Goal: Complete application form: Complete application form

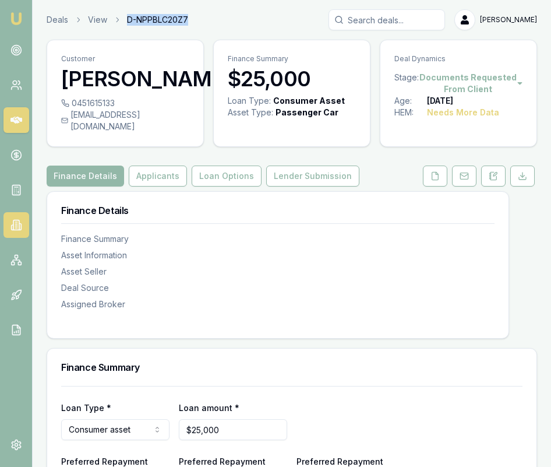
click at [14, 231] on link at bounding box center [16, 225] width 26 height 26
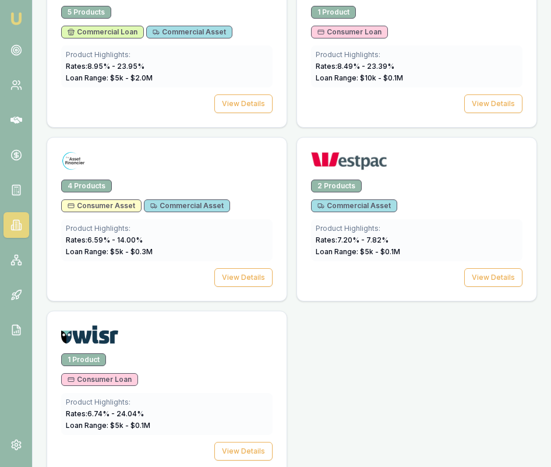
scroll to position [3435, 0]
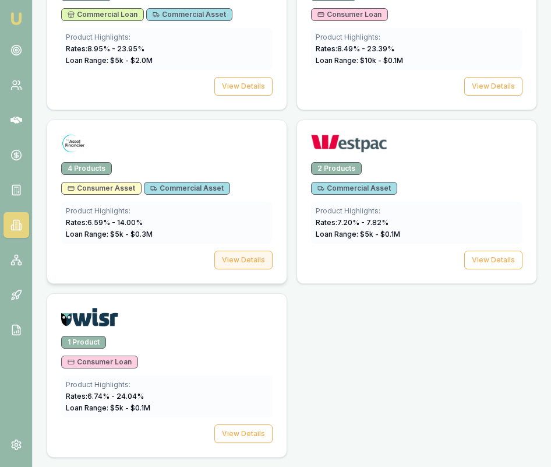
click at [252, 255] on button "View Details" at bounding box center [244, 260] width 58 height 19
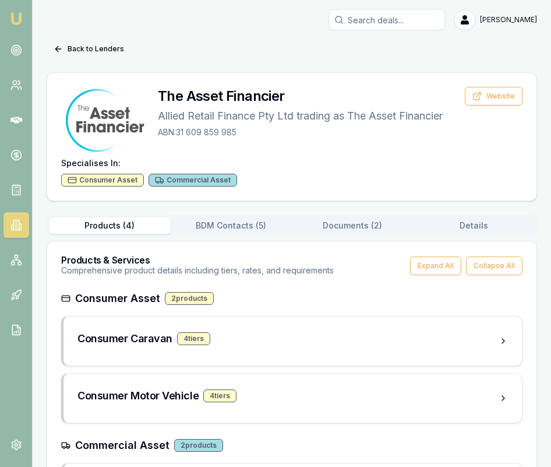
click at [366, 231] on button "Documents ( 2 )" at bounding box center [353, 225] width 122 height 16
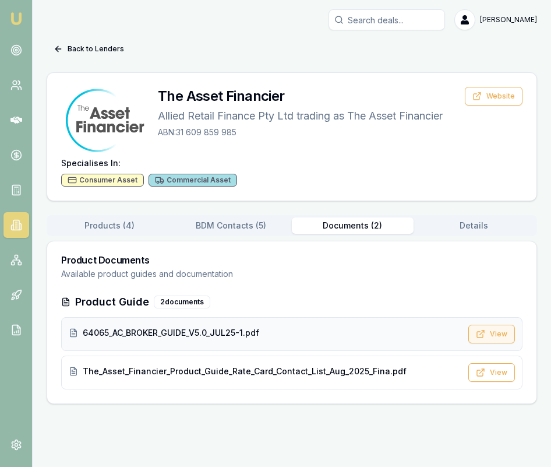
click at [491, 335] on button "View" at bounding box center [492, 334] width 47 height 19
click at [108, 51] on button "Back to Lenders" at bounding box center [89, 49] width 85 height 19
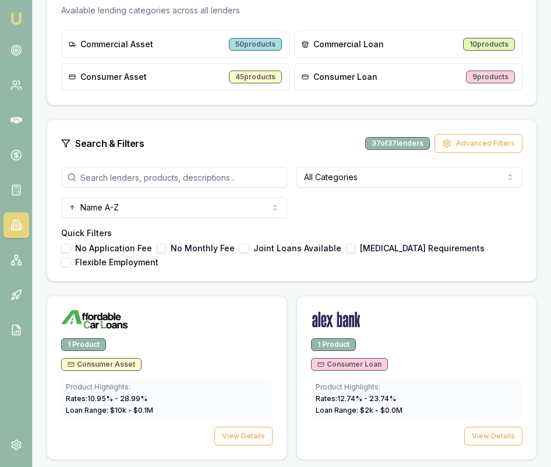
scroll to position [315, 0]
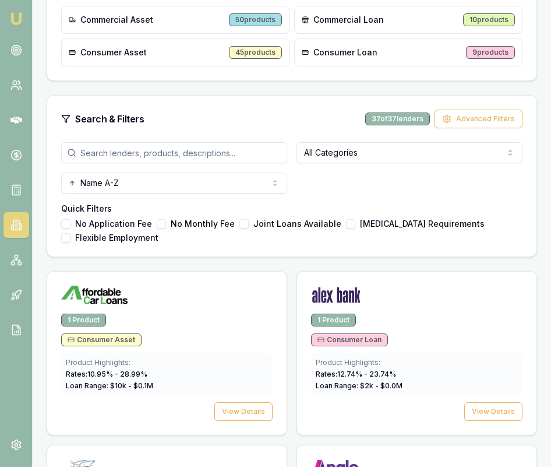
click at [179, 158] on input "search" at bounding box center [174, 152] width 226 height 21
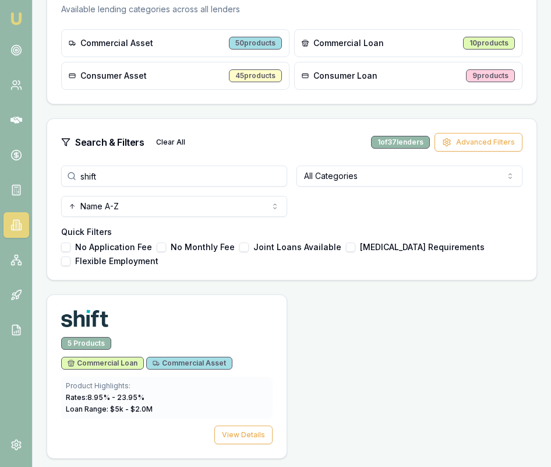
scroll to position [293, 0]
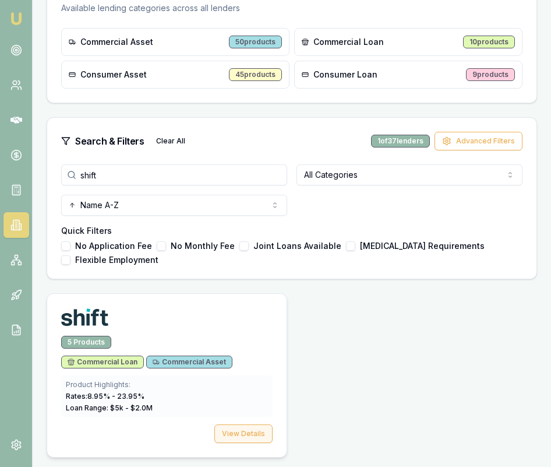
type input "shift"
click at [268, 442] on button "View Details" at bounding box center [244, 433] width 58 height 19
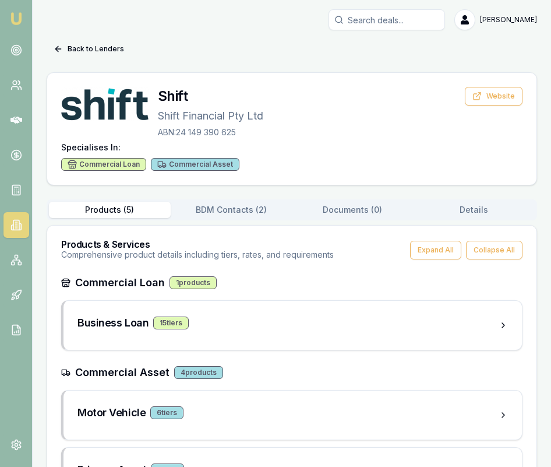
click at [236, 216] on button "BDM Contacts ( 2 )" at bounding box center [232, 210] width 122 height 16
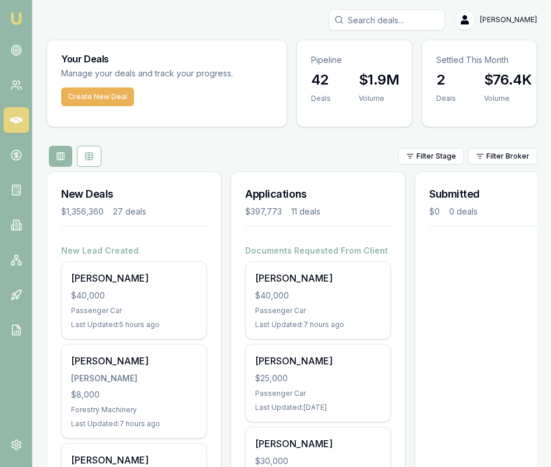
click at [105, 107] on div "Create New Deal" at bounding box center [167, 103] width 240 height 33
click at [104, 92] on button "Create New Deal" at bounding box center [97, 96] width 73 height 19
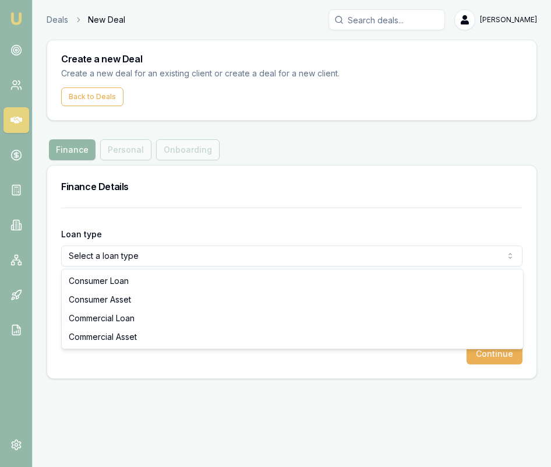
click at [142, 248] on html "Emu Broker Deals New Deal Eujin Ooi Toggle Menu Create a new Deal Create a new …" at bounding box center [275, 233] width 551 height 467
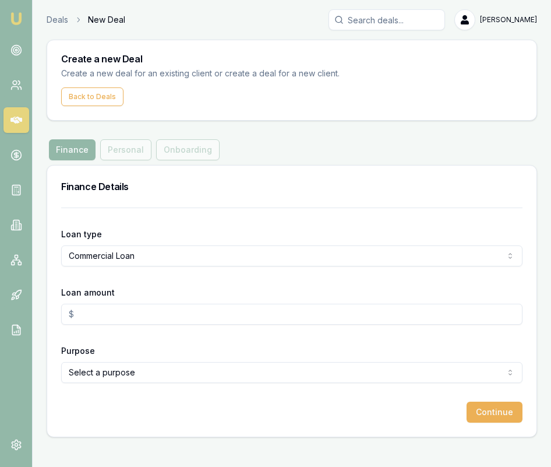
click at [147, 249] on html "Emu Broker Deals New Deal Eujin Ooi Toggle Menu Create a new Deal Create a new …" at bounding box center [275, 233] width 551 height 467
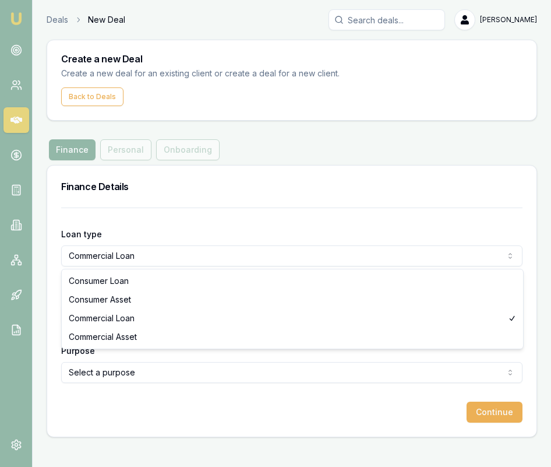
select select "COMMERCIAL_ASSET"
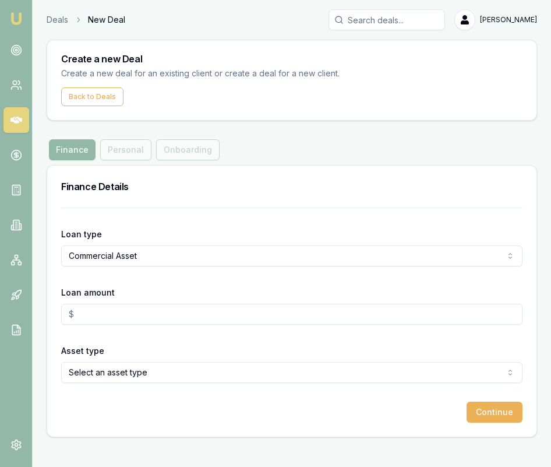
click at [149, 314] on input "Loan amount" at bounding box center [292, 314] width 462 height 21
type input "$65,000.00"
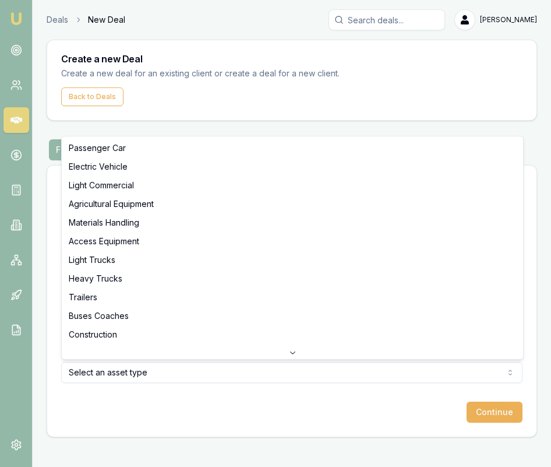
click at [287, 373] on html "Emu Broker Deals New Deal Eujin Ooi Toggle Menu Create a new Deal Create a new …" at bounding box center [275, 233] width 551 height 467
select select "ELECTRIC_VEHICLE"
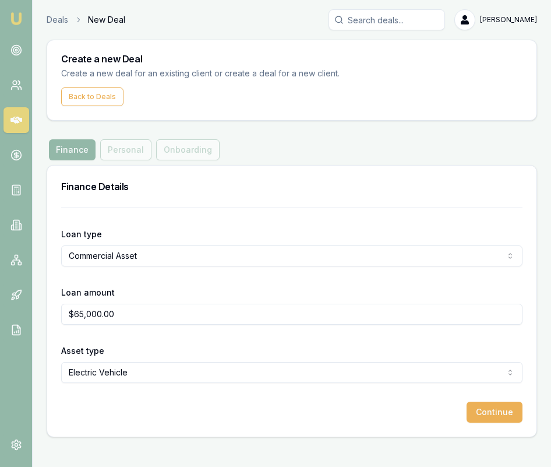
click at [477, 407] on button "Continue" at bounding box center [495, 412] width 56 height 21
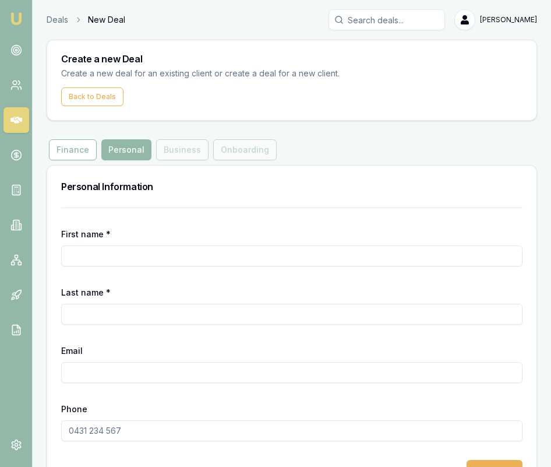
click at [223, 255] on input "First name *" at bounding box center [292, 255] width 462 height 21
type input "[PERSON_NAME]"
type input "G"
type input "[PERSON_NAME]"
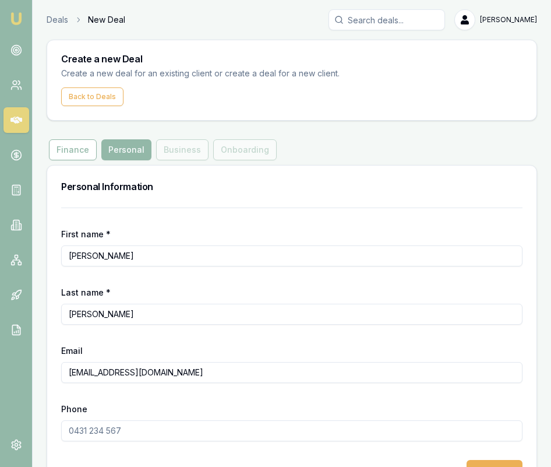
type input "Just_Jenz9@icloud.com"
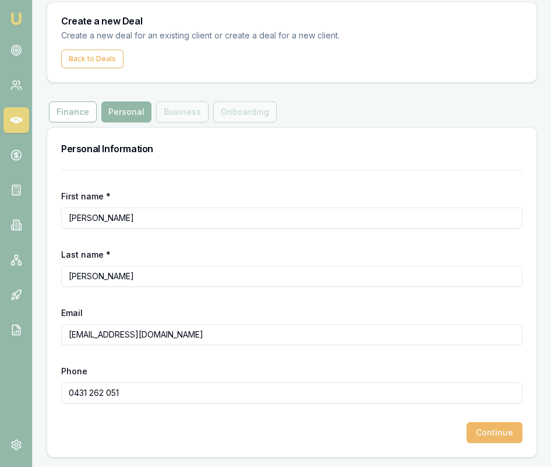
type input "0431 262 051"
click at [469, 432] on button "Continue" at bounding box center [495, 432] width 56 height 21
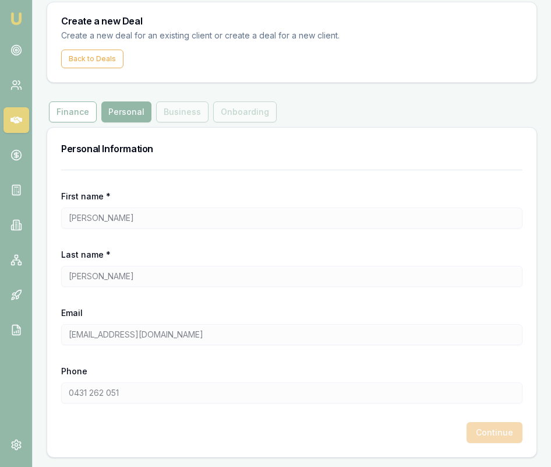
scroll to position [42, 0]
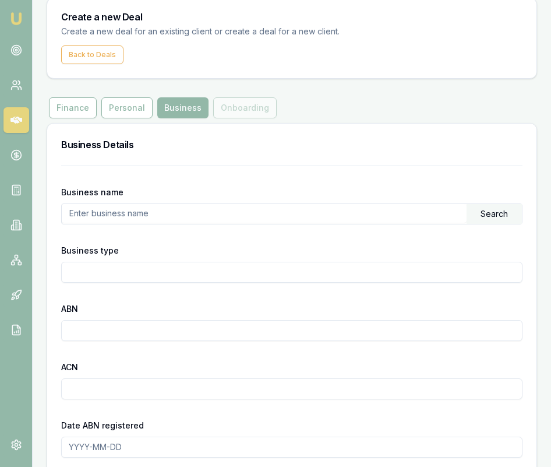
click at [204, 219] on input "text" at bounding box center [264, 213] width 405 height 19
click at [516, 215] on div "Search" at bounding box center [494, 214] width 55 height 20
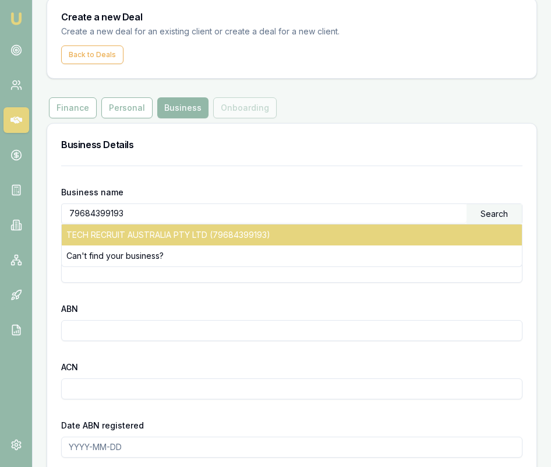
click at [354, 242] on div "TECH RECRUIT AUSTRALIA PTY LTD (79684399193)" at bounding box center [292, 234] width 461 height 21
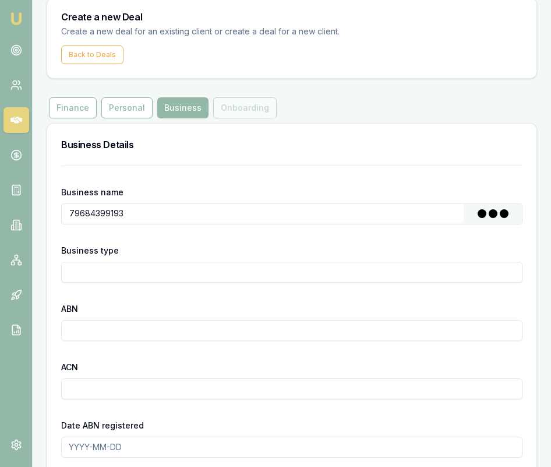
type input "TECH RECRUIT AUSTRALIA PTY LTD"
type input "Australian Private Company"
type input "79684399193"
type input "684399193"
type input "[DATE]"
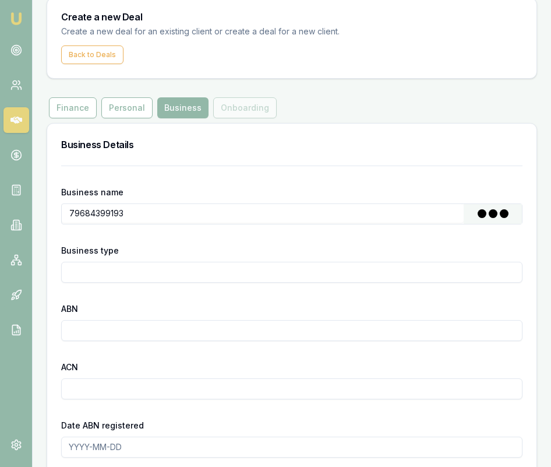
type input "[DATE]"
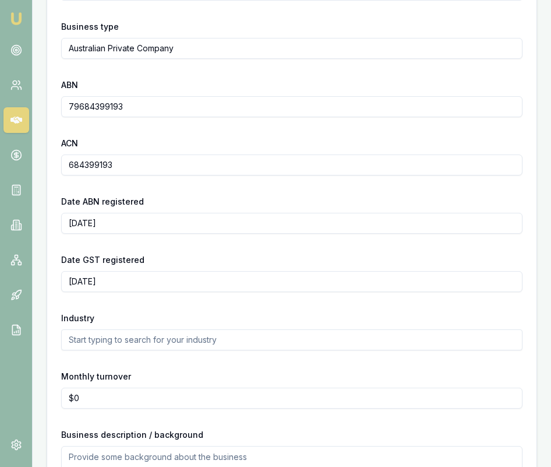
scroll to position [343, 0]
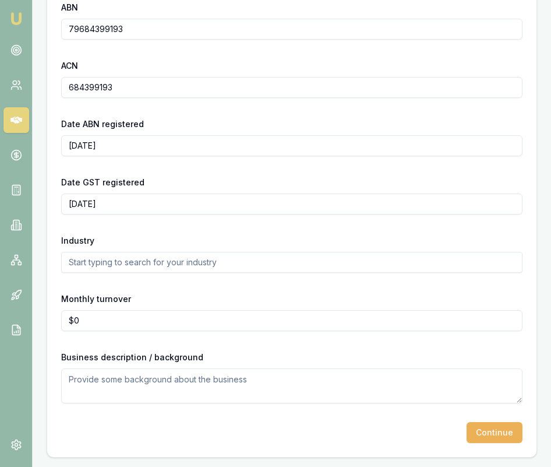
click at [493, 430] on button "Continue" at bounding box center [495, 432] width 56 height 21
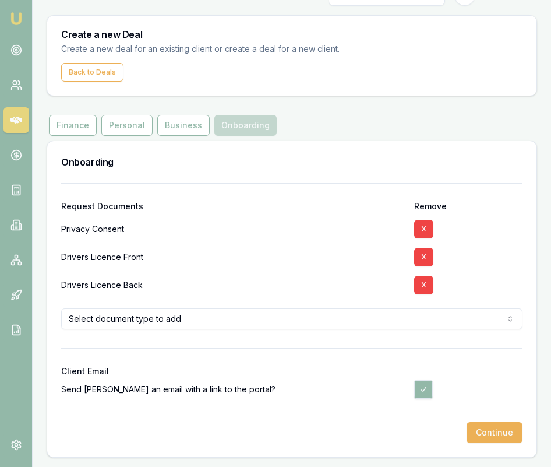
scroll to position [24, 0]
click at [427, 255] on button "X" at bounding box center [423, 257] width 19 height 19
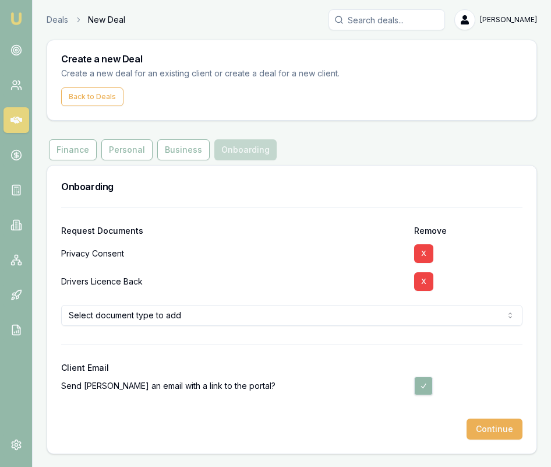
scroll to position [0, 0]
click at [427, 280] on button "X" at bounding box center [423, 281] width 19 height 19
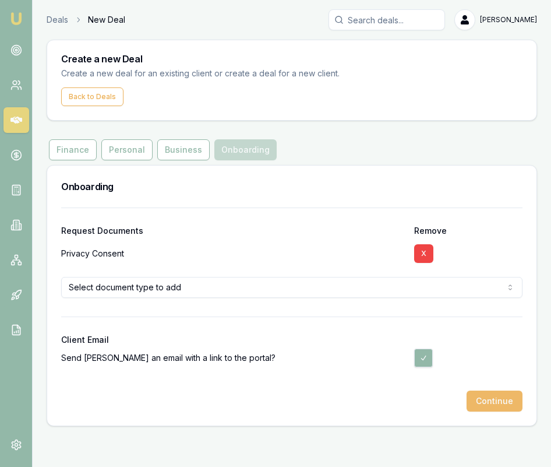
click at [507, 395] on button "Continue" at bounding box center [495, 401] width 56 height 21
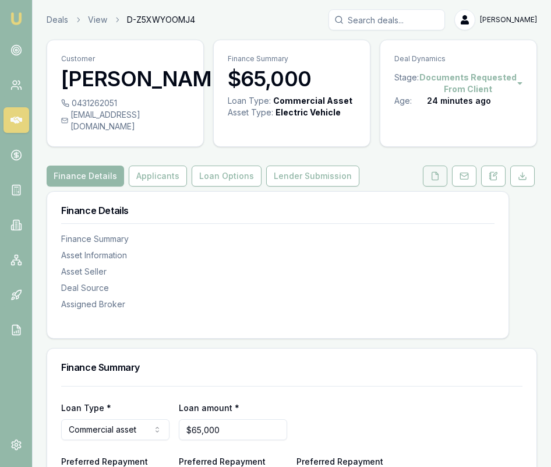
click at [431, 169] on button at bounding box center [435, 176] width 24 height 21
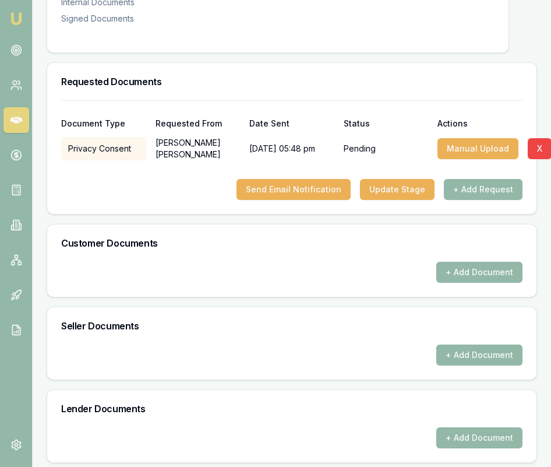
scroll to position [325, 0]
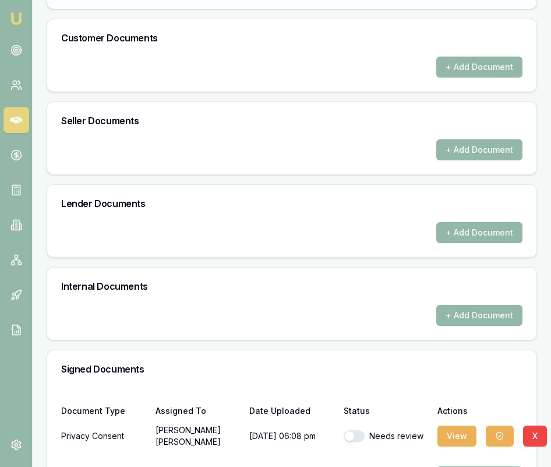
scroll to position [480, 0]
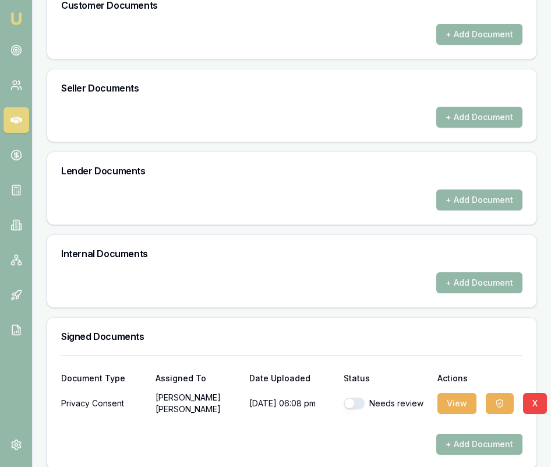
click at [353, 398] on button "button" at bounding box center [354, 404] width 21 height 12
checkbox input "true"
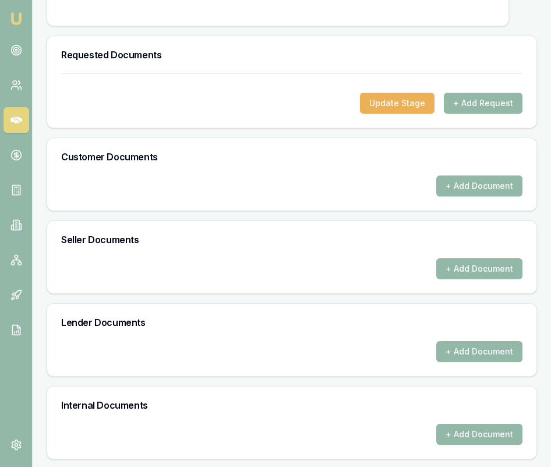
scroll to position [328, 0]
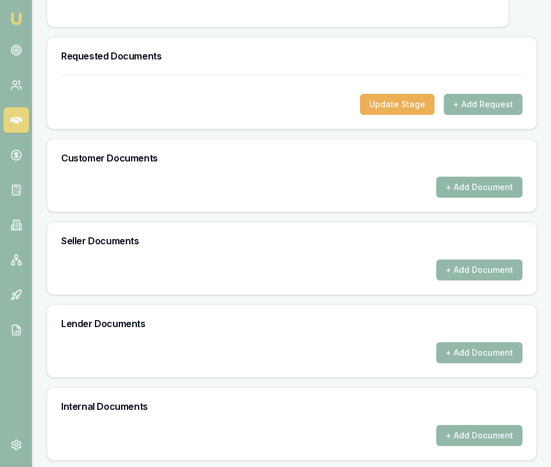
click at [458, 177] on button "+ Add Document" at bounding box center [480, 187] width 86 height 21
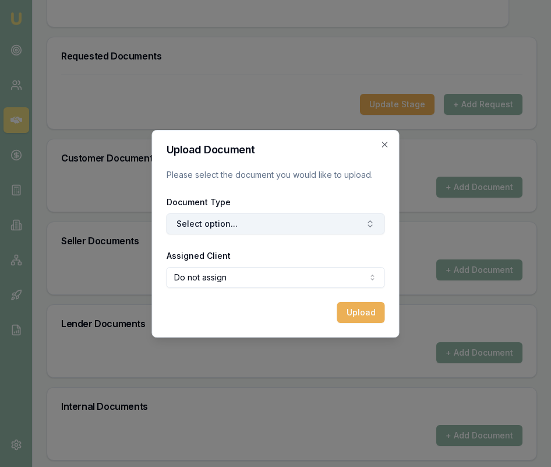
click at [292, 218] on button "Select option..." at bounding box center [276, 223] width 219 height 21
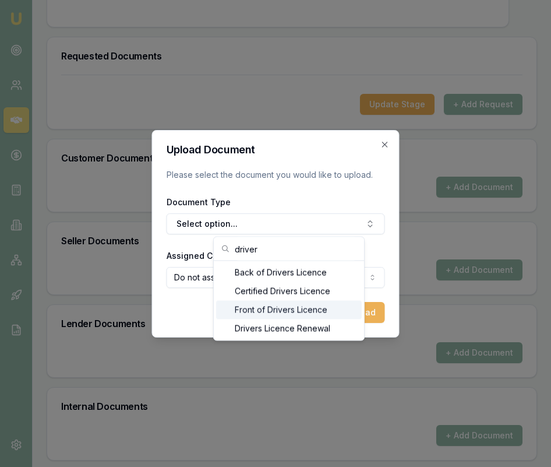
type input "driver"
click at [286, 311] on div "Front of Drivers Licence" at bounding box center [289, 310] width 146 height 19
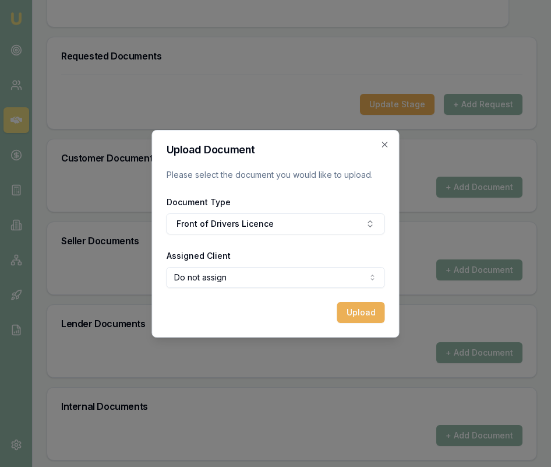
select select "U-8259XIDZRG"
click at [386, 304] on div "Upload Document Please select the document you would like to upload. Document T…" at bounding box center [276, 234] width 248 height 208
click at [347, 314] on button "Upload" at bounding box center [362, 312] width 48 height 21
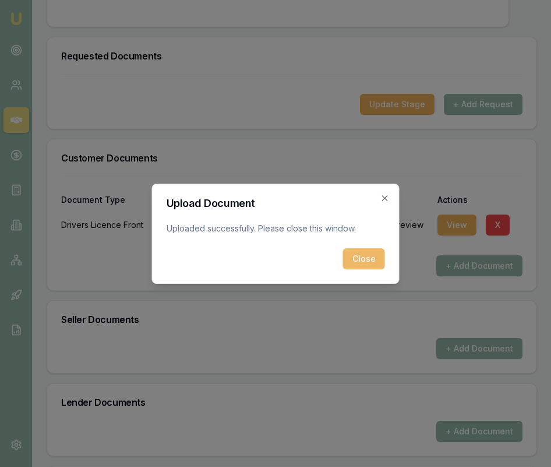
click at [374, 263] on button "Close" at bounding box center [364, 258] width 42 height 21
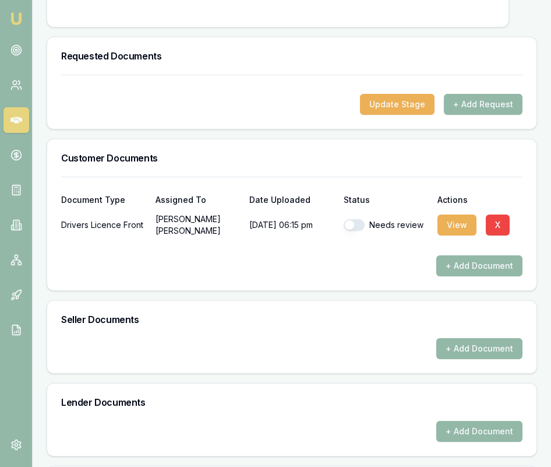
click at [346, 219] on button "button" at bounding box center [354, 225] width 21 height 12
checkbox input "true"
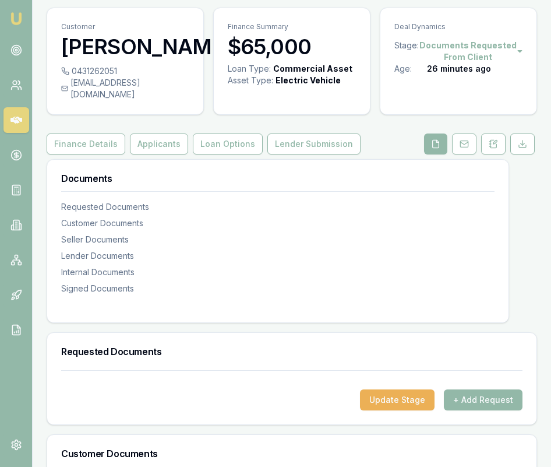
scroll to position [0, 0]
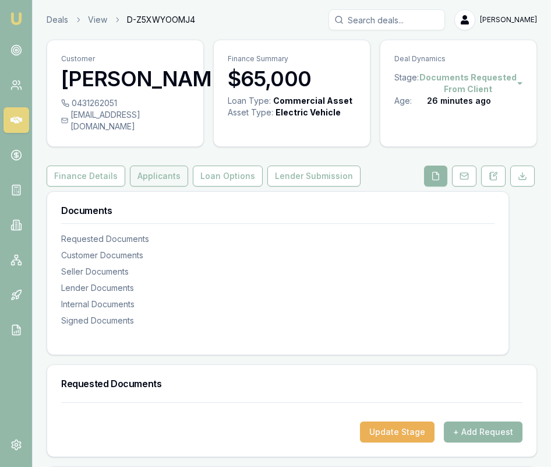
click at [154, 166] on button "Applicants" at bounding box center [159, 176] width 58 height 21
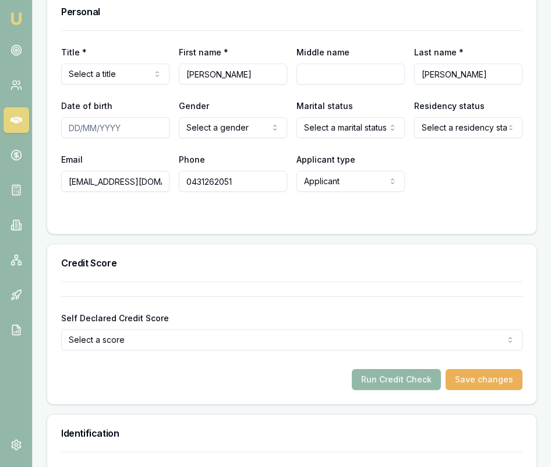
scroll to position [560, 0]
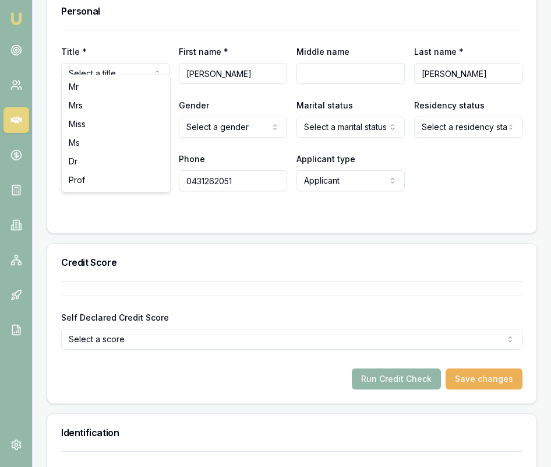
select select "Mrs"
click at [66, 117] on input "Date of birth" at bounding box center [115, 127] width 108 height 21
type input "[DATE]"
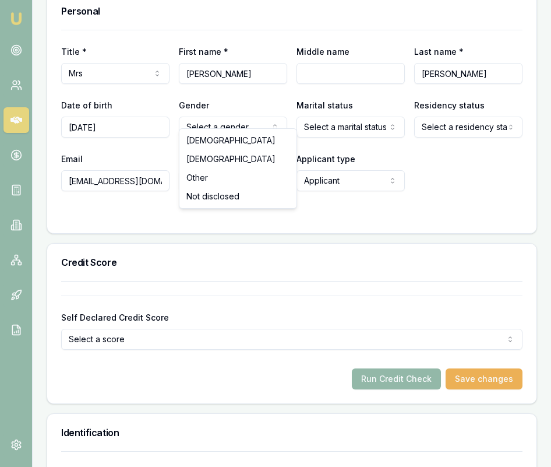
select select "[DEMOGRAPHIC_DATA]"
drag, startPoint x: 223, startPoint y: 156, endPoint x: 231, endPoint y: 155, distance: 8.8
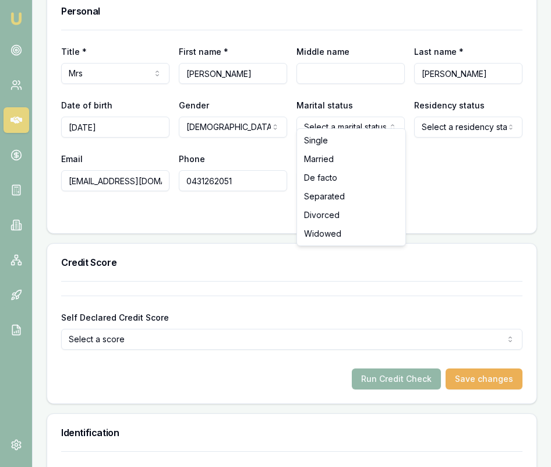
select select "MARRIED"
drag, startPoint x: 367, startPoint y: 159, endPoint x: 377, endPoint y: 158, distance: 9.4
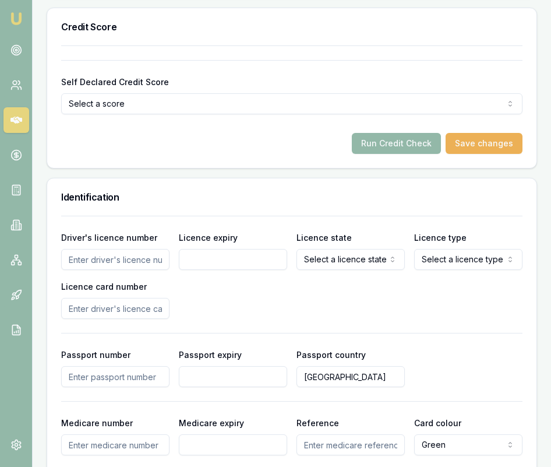
scroll to position [793, 0]
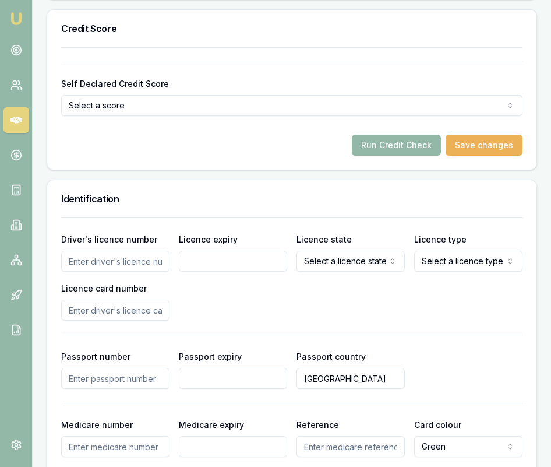
click at [111, 251] on input "Driver's licence number" at bounding box center [115, 261] width 108 height 21
type input "088159159"
click at [239, 256] on input "Licence expiry" at bounding box center [233, 261] width 108 height 21
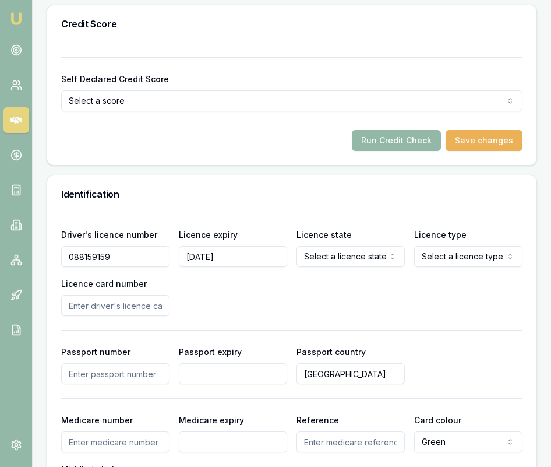
type input "[DATE]"
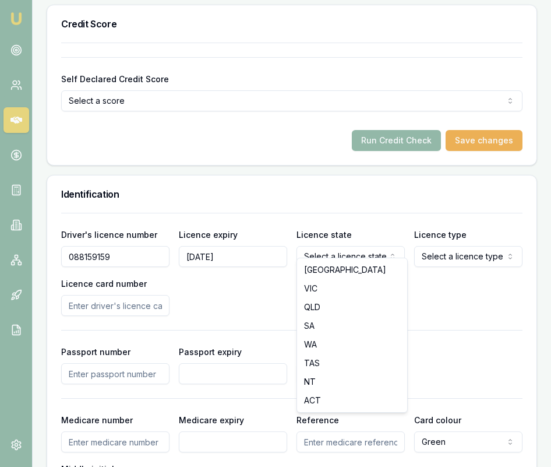
select select "VIC"
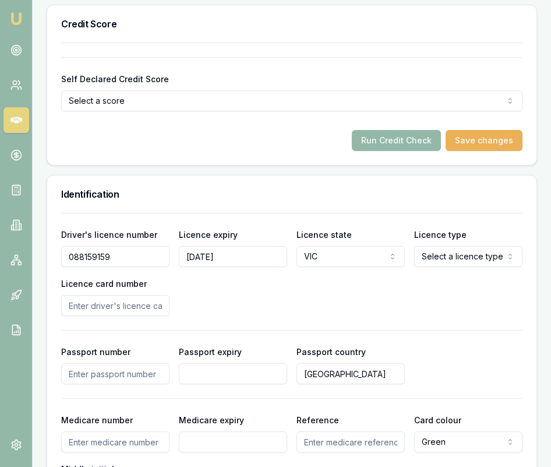
select select "OPEN_LICENCE"
click at [125, 295] on input "Licence card number" at bounding box center [115, 305] width 108 height 21
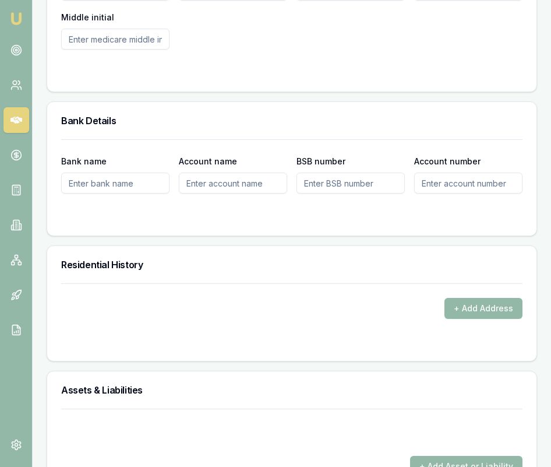
scroll to position [1289, 0]
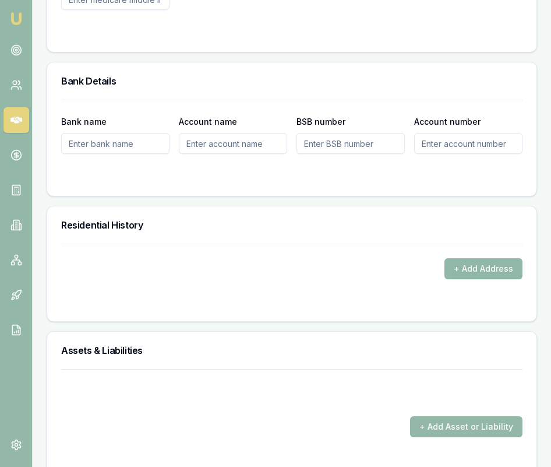
click at [492, 258] on button "+ Add Address" at bounding box center [484, 268] width 78 height 21
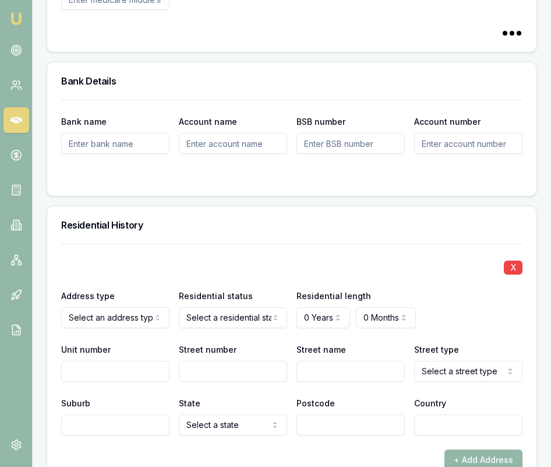
drag, startPoint x: 113, startPoint y: 348, endPoint x: 118, endPoint y: 328, distance: 20.5
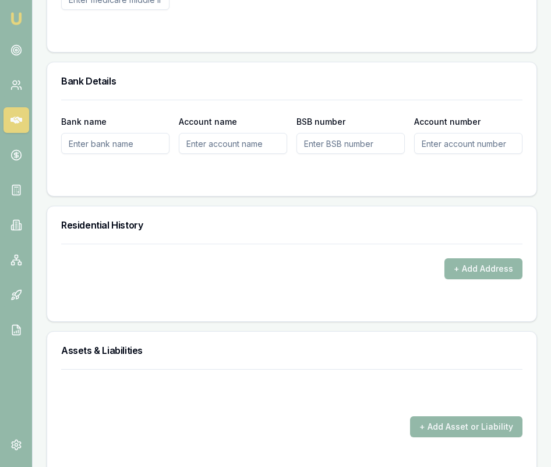
click at [250, 308] on div "+ Add Address" at bounding box center [292, 283] width 490 height 78
click at [485, 263] on button "+ Add Address" at bounding box center [484, 268] width 78 height 21
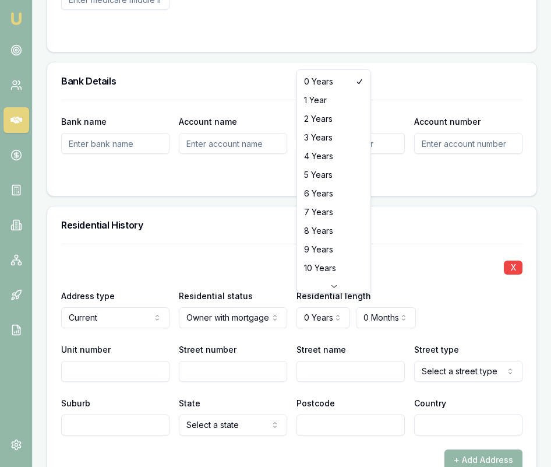
select select "4"
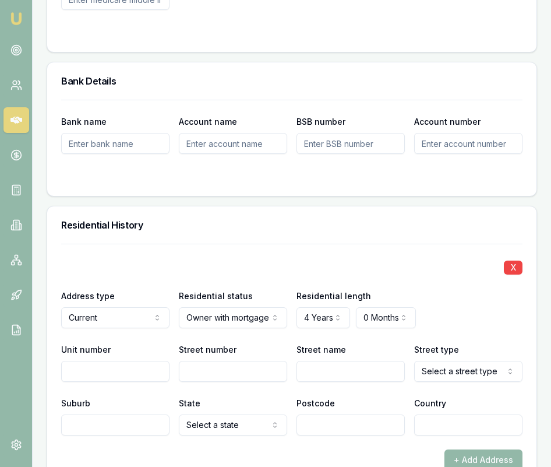
click at [220, 363] on input "Street number" at bounding box center [233, 371] width 108 height 21
type input "63"
click at [322, 362] on input "Street name" at bounding box center [351, 371] width 108 height 21
type input "[PERSON_NAME]"
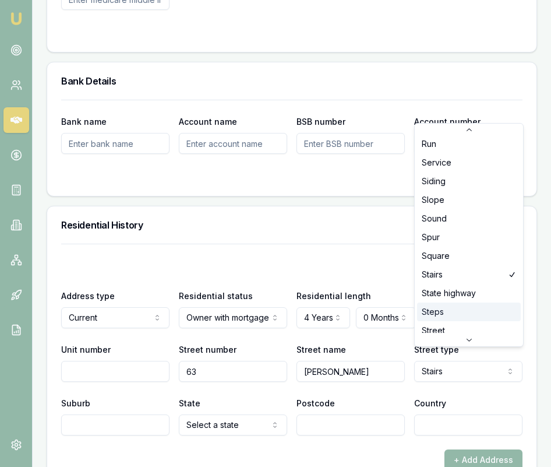
scroll to position [3019, 0]
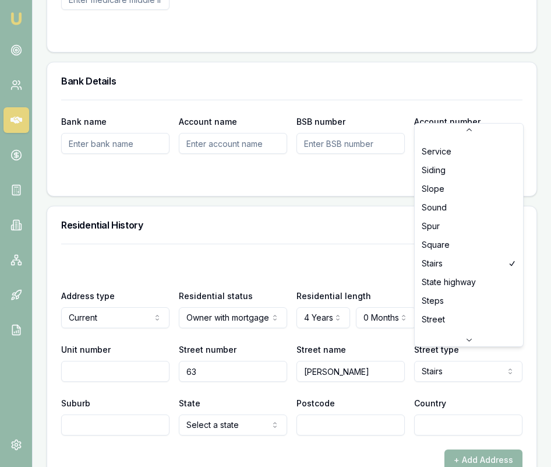
select select "Street"
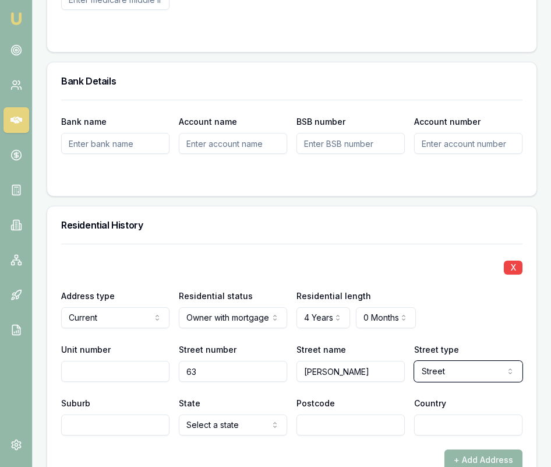
scroll to position [1295, 0]
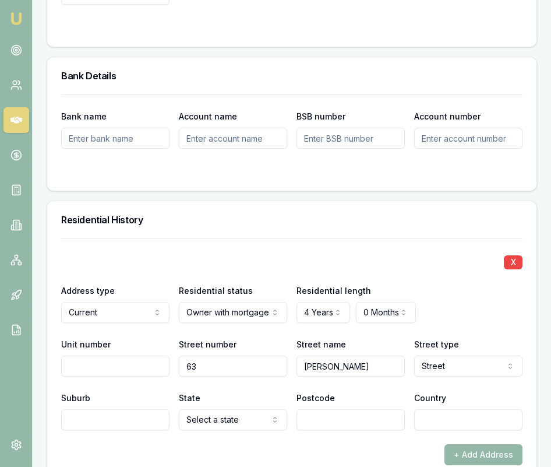
click at [109, 411] on input "Suburb" at bounding box center [115, 419] width 108 height 21
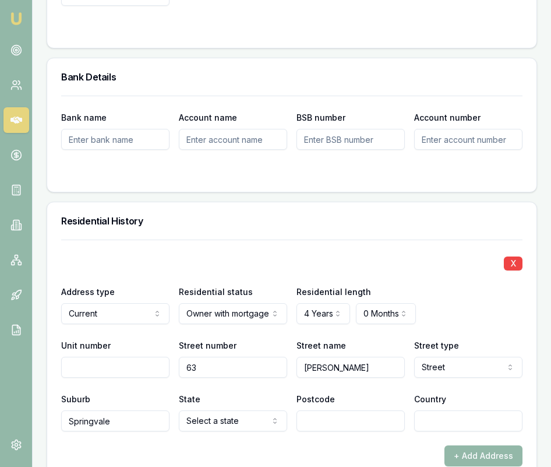
type input "Springvale"
select select "VIC"
type input "3171"
click at [480, 410] on input "Country" at bounding box center [468, 420] width 108 height 21
type input "[GEOGRAPHIC_DATA]"
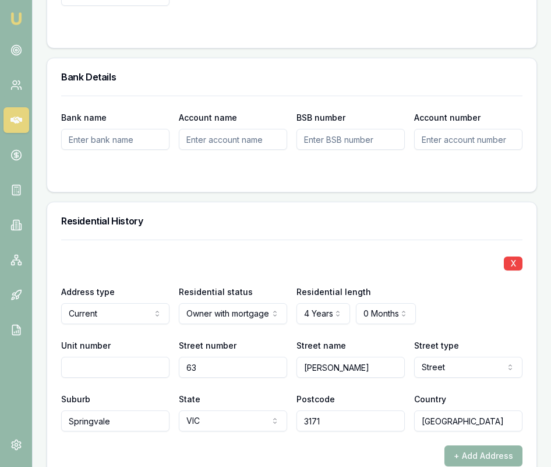
click at [356, 254] on div "X" at bounding box center [292, 262] width 462 height 16
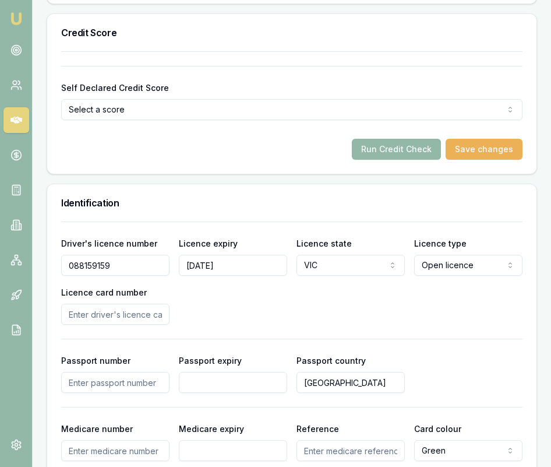
scroll to position [788, 0]
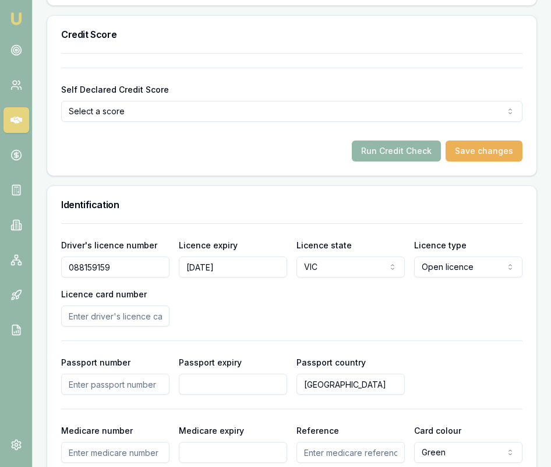
click at [108, 306] on input "Licence card number" at bounding box center [115, 315] width 108 height 21
type input "P5164950"
click at [313, 305] on div "Driver's licence number [DRIVERS_LICENSE_NUMBER] Licence expiry [DATE] Licence …" at bounding box center [292, 282] width 462 height 89
click at [410, 140] on button "Run Credit Check" at bounding box center [396, 150] width 89 height 21
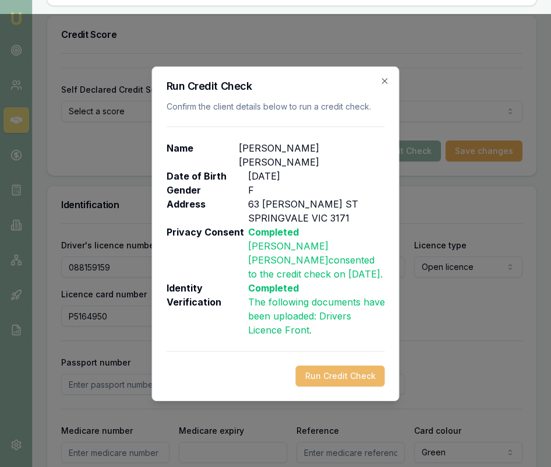
click at [356, 366] on button "Run Credit Check" at bounding box center [340, 376] width 89 height 21
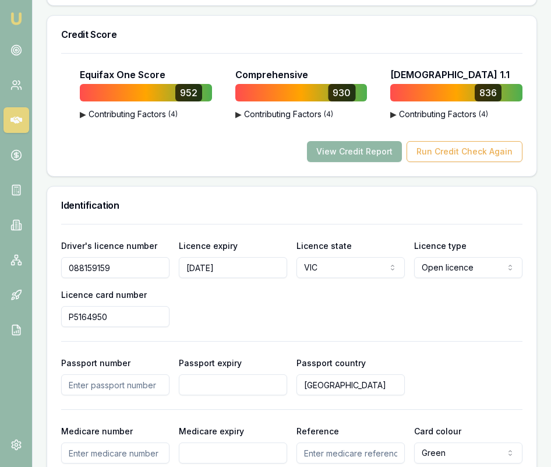
click at [374, 148] on button "View Credit Report" at bounding box center [354, 151] width 95 height 21
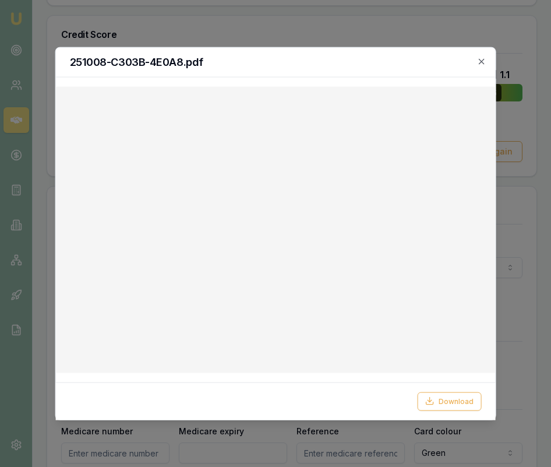
click at [172, 430] on div at bounding box center [275, 233] width 551 height 467
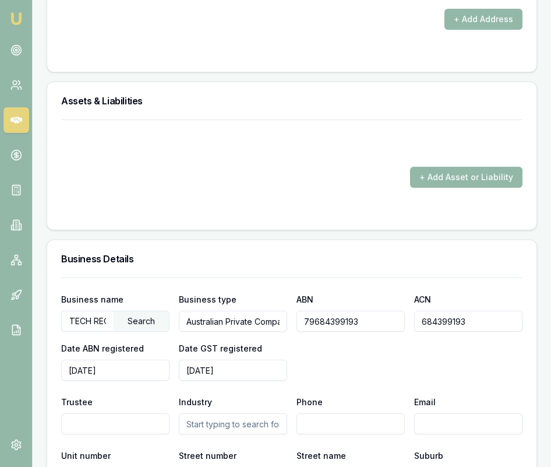
scroll to position [1733, 0]
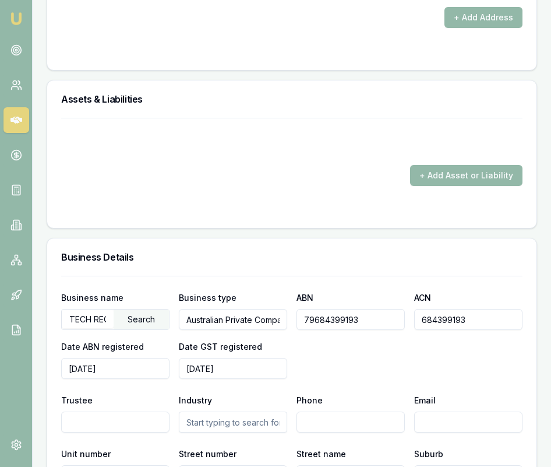
click at [70, 312] on input "TECH RECRUIT AUSTRALIA PTY LTD" at bounding box center [88, 319] width 52 height 19
click at [458, 360] on div "Business name TECH RECRUIT AUSTRALIA PTY LTD Search Business type Australian Pr…" at bounding box center [292, 334] width 462 height 89
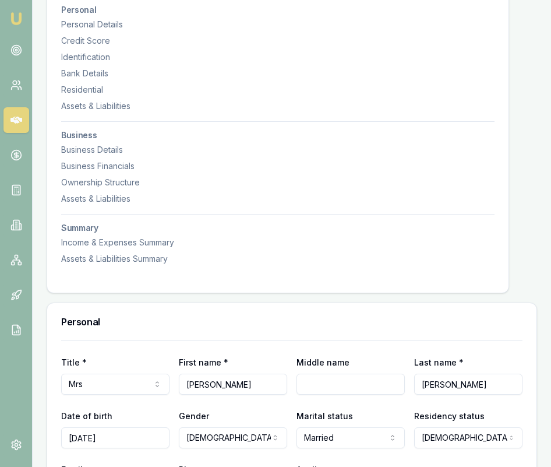
scroll to position [0, 0]
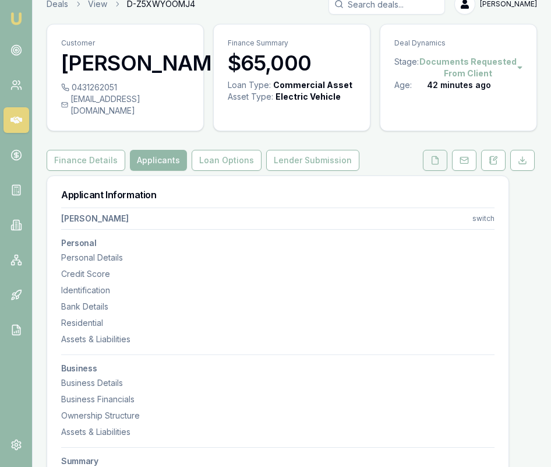
click at [435, 156] on icon at bounding box center [435, 160] width 9 height 9
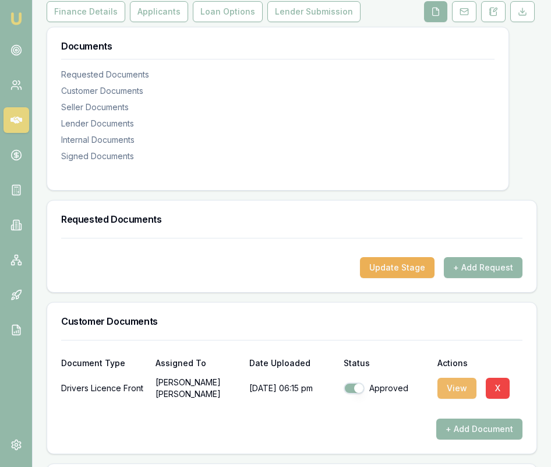
scroll to position [145, 0]
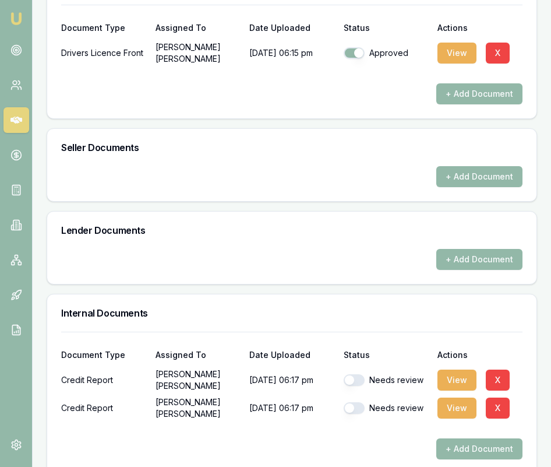
click at [347, 368] on div "Needs review" at bounding box center [386, 379] width 85 height 23
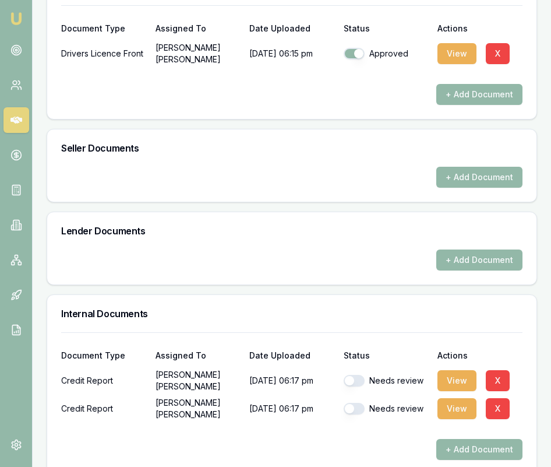
click at [350, 375] on button "button" at bounding box center [354, 381] width 21 height 12
checkbox input "true"
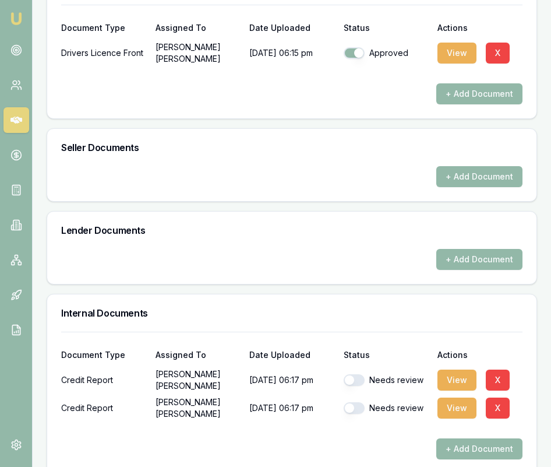
scroll to position [498, 0]
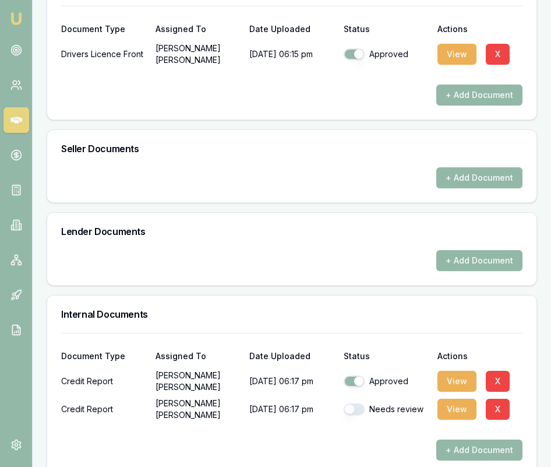
click at [360, 403] on button "button" at bounding box center [354, 409] width 21 height 12
checkbox input "true"
click at [456, 371] on button "View" at bounding box center [457, 381] width 39 height 21
